Goal: Find contact information: Find contact information

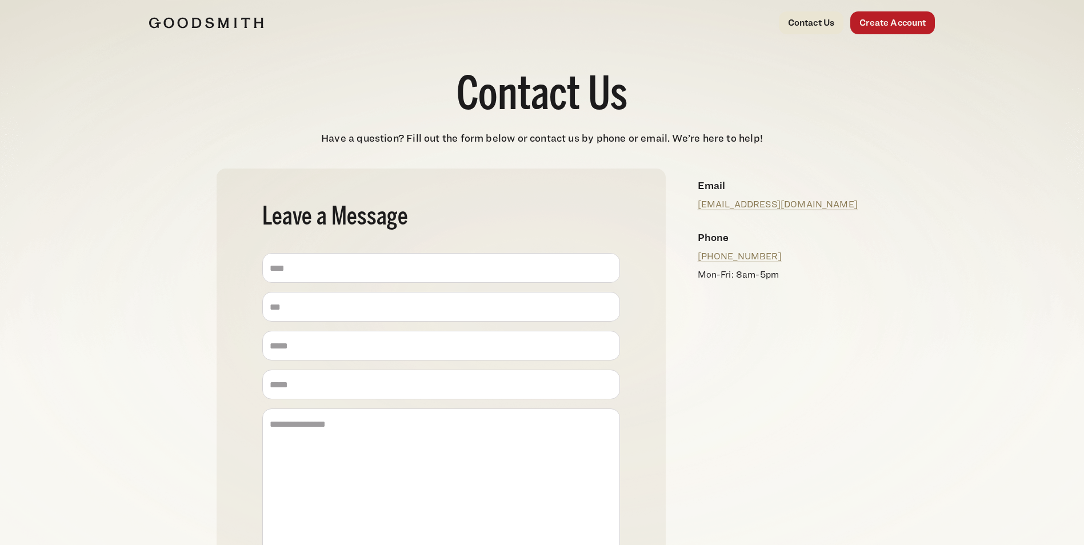
drag, startPoint x: 793, startPoint y: 255, endPoint x: 697, endPoint y: 259, distance: 96.1
click at [697, 259] on div "Phone [PHONE_NUMBER] Mon-Fri: 8am-5pm" at bounding box center [778, 256] width 179 height 70
drag, startPoint x: 697, startPoint y: 259, endPoint x: 842, endPoint y: 279, distance: 146.6
click at [842, 280] on p "Mon-Fri: 8am-5pm" at bounding box center [778, 275] width 161 height 14
drag, startPoint x: 787, startPoint y: 254, endPoint x: 708, endPoint y: 259, distance: 79.6
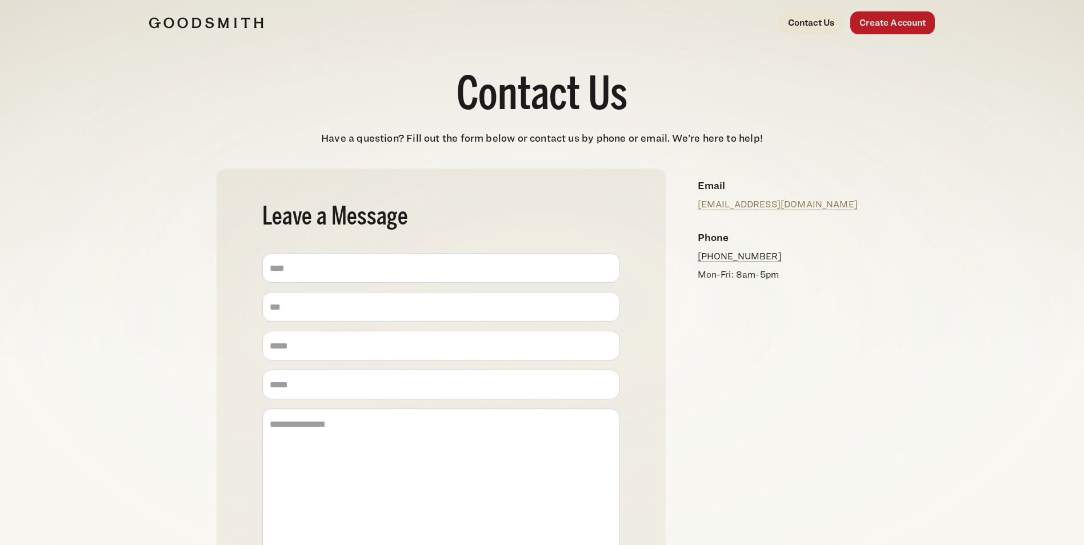
click at [708, 259] on p "[PHONE_NUMBER]" at bounding box center [778, 257] width 161 height 14
copy link "[PHONE_NUMBER]"
